Goal: Go to known website: Access a specific website the user already knows

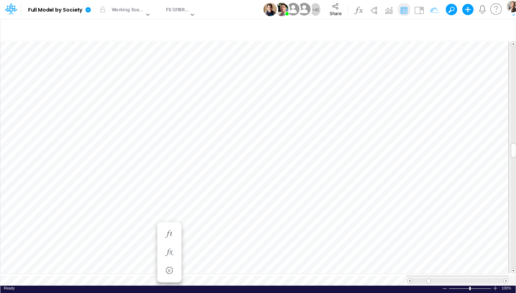
scroll to position [3, 29]
